Goal: Information Seeking & Learning: Understand process/instructions

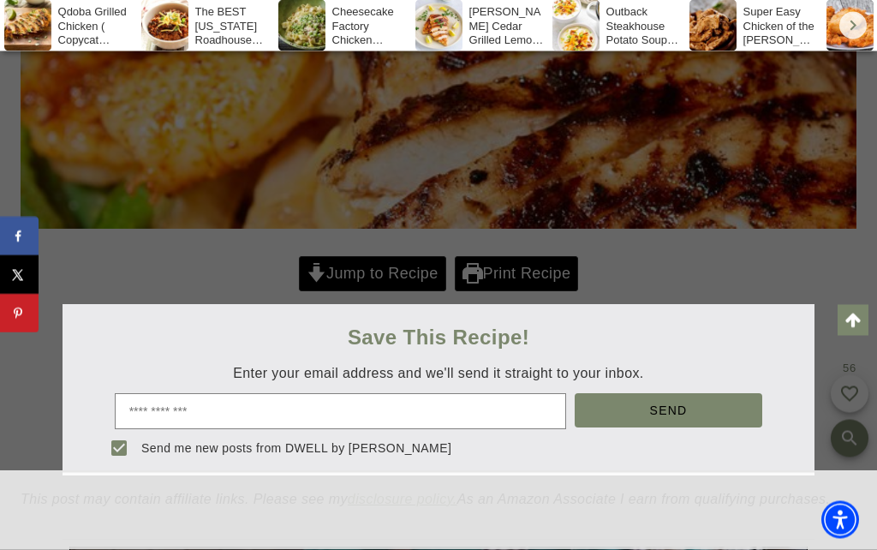
scroll to position [775, 0]
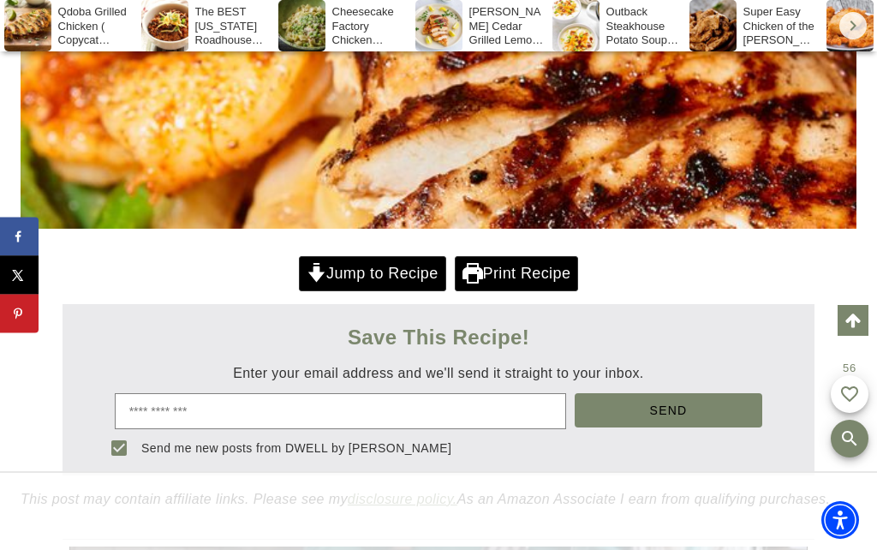
click at [402, 272] on link "Jump to Recipe" at bounding box center [372, 273] width 147 height 35
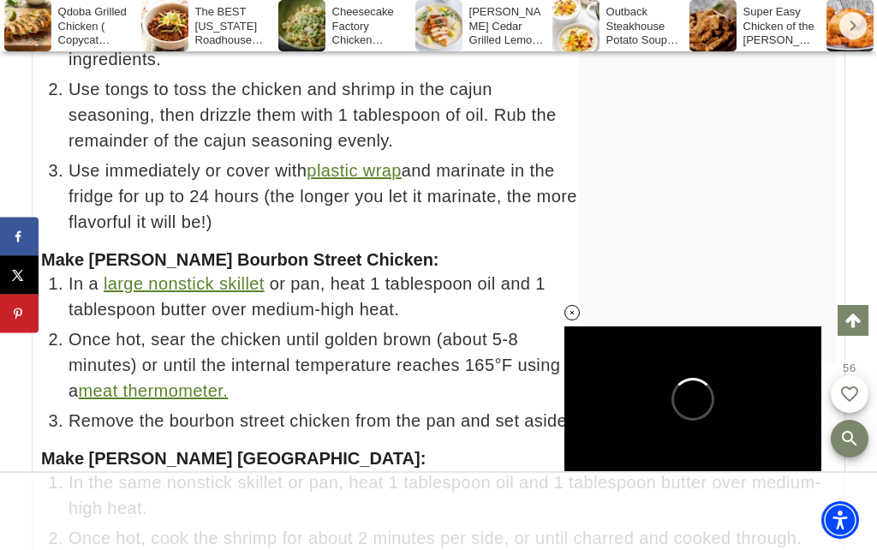
scroll to position [14167, 0]
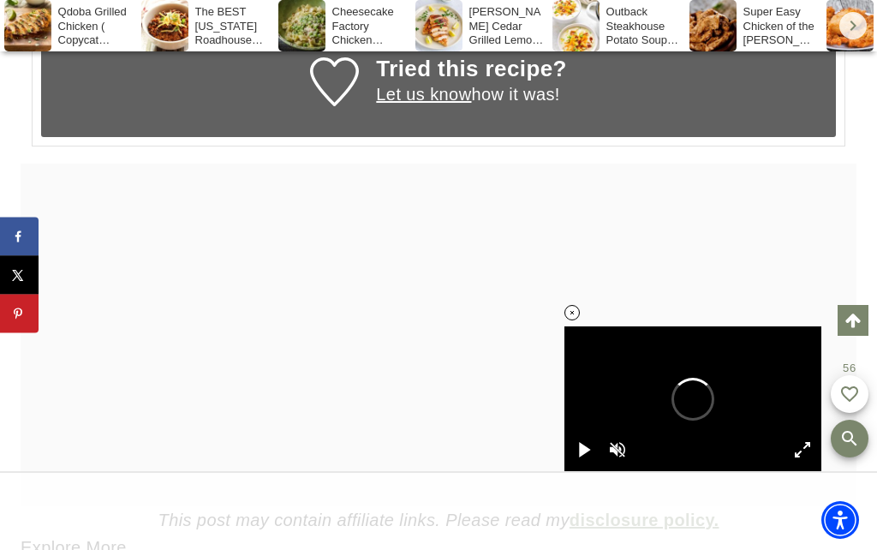
click at [580, 346] on div at bounding box center [572, 312] width 67 height 67
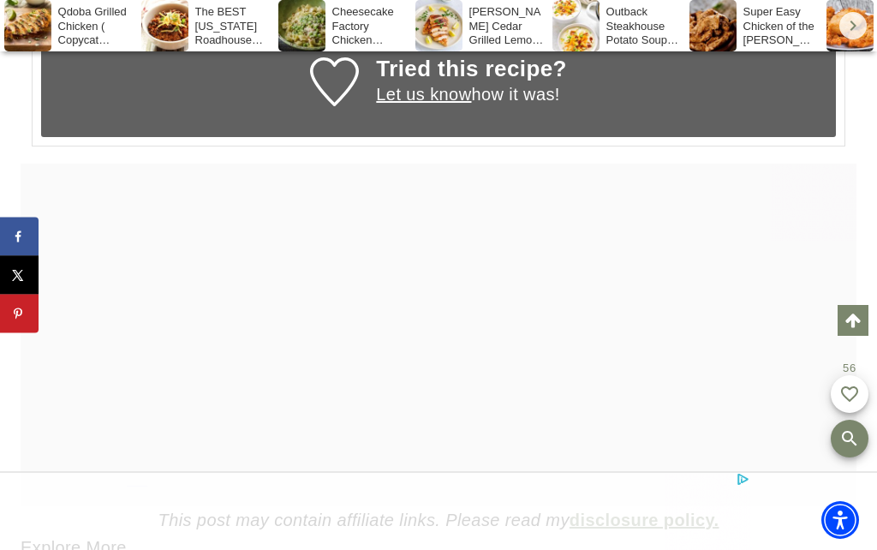
scroll to position [0, 0]
